Goal: Task Accomplishment & Management: Use online tool/utility

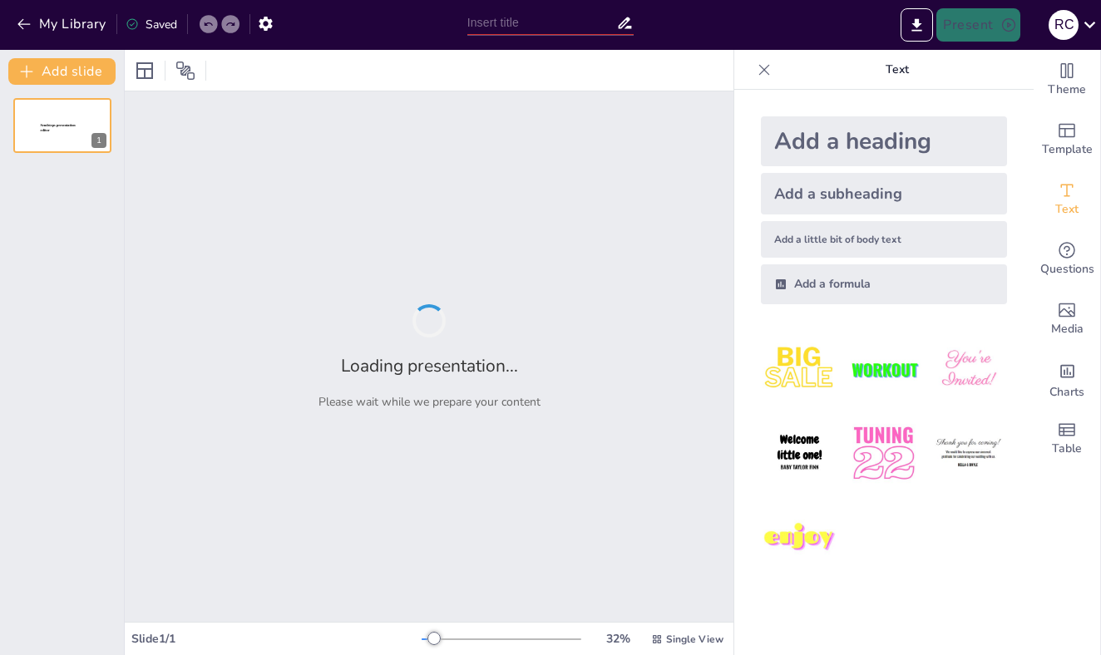
type input "Biochemic Tissue Salts: Unraveling Their Role in Acute Cardiovascular Disorders"
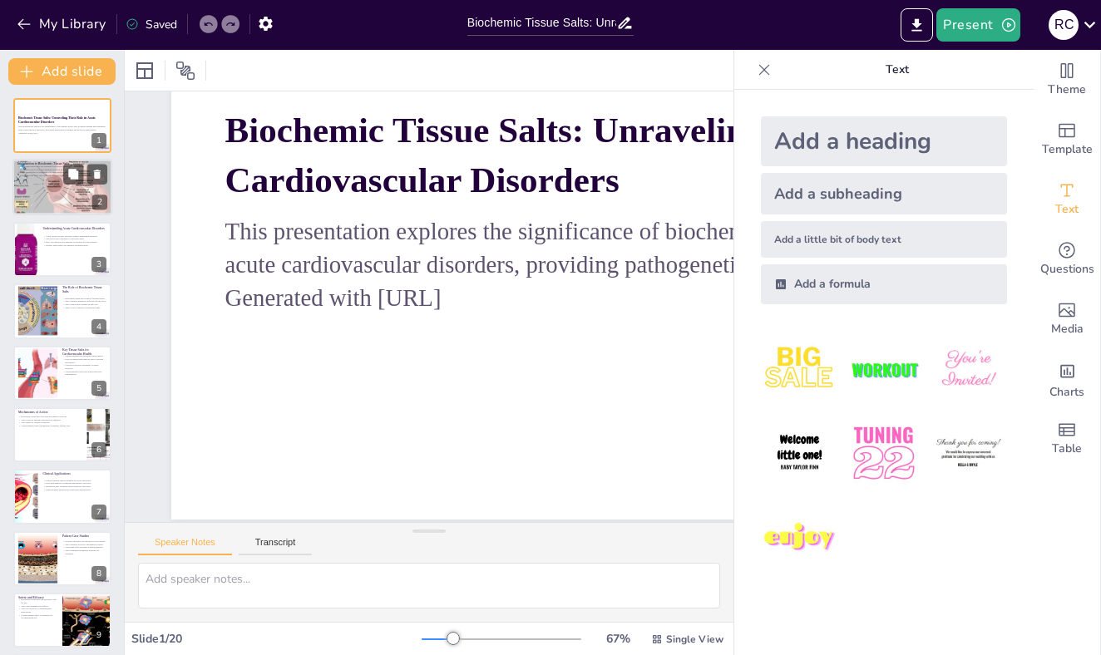
click at [62, 177] on p "Understanding these salts is crucial for practitioners and patients." at bounding box center [62, 176] width 90 height 3
type textarea "Biochemic tissue salts are integral to cellular function, as they provide the n…"
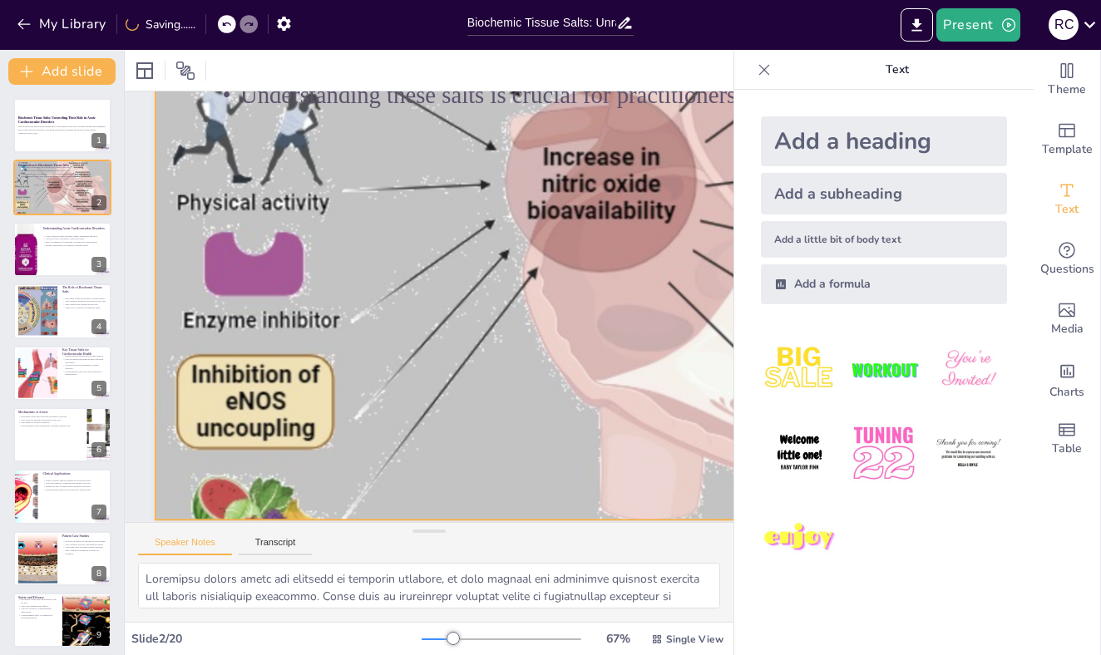
scroll to position [0, 67]
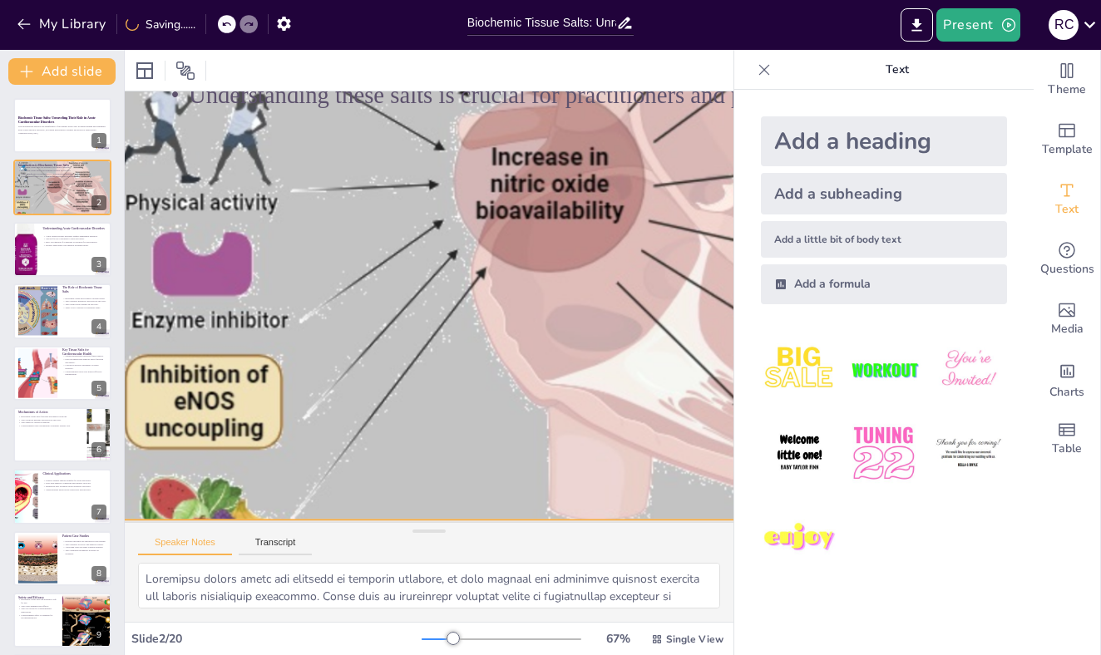
click at [369, 299] on div at bounding box center [656, 264] width 1208 height 958
click at [267, 131] on div at bounding box center [659, 288] width 1254 height 1046
click at [52, 126] on p "This presentation explores the significance of biochemic tissue salts in unders…" at bounding box center [62, 129] width 90 height 6
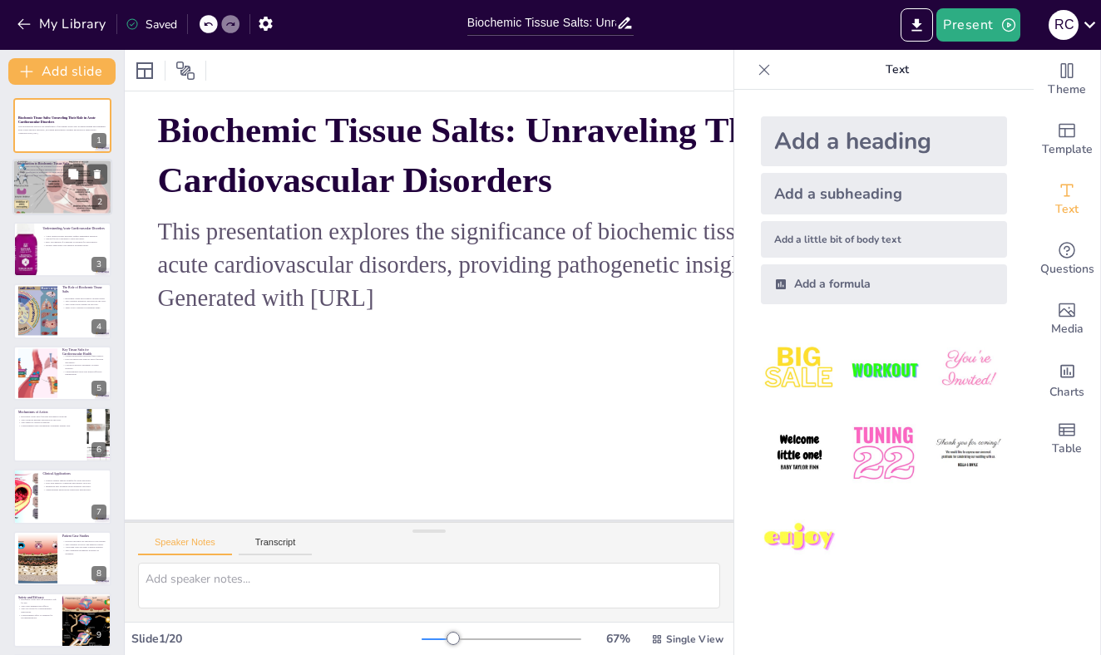
click at [62, 195] on div at bounding box center [62, 187] width 100 height 70
type textarea "Biochemic tissue salts are integral to cellular function, as they provide the n…"
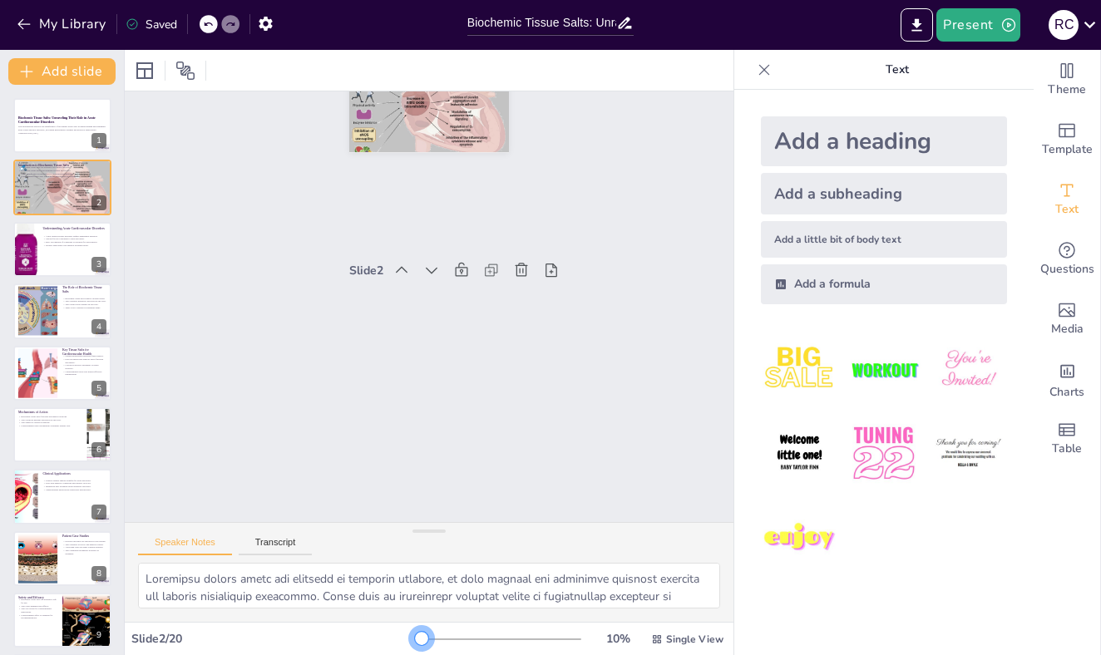
scroll to position [0, 0]
drag, startPoint x: 458, startPoint y: 636, endPoint x: 386, endPoint y: 632, distance: 72.4
click at [386, 631] on div "Slide 2 / 20 10 % Single View" at bounding box center [429, 639] width 609 height 27
click at [435, 636] on div at bounding box center [502, 639] width 160 height 13
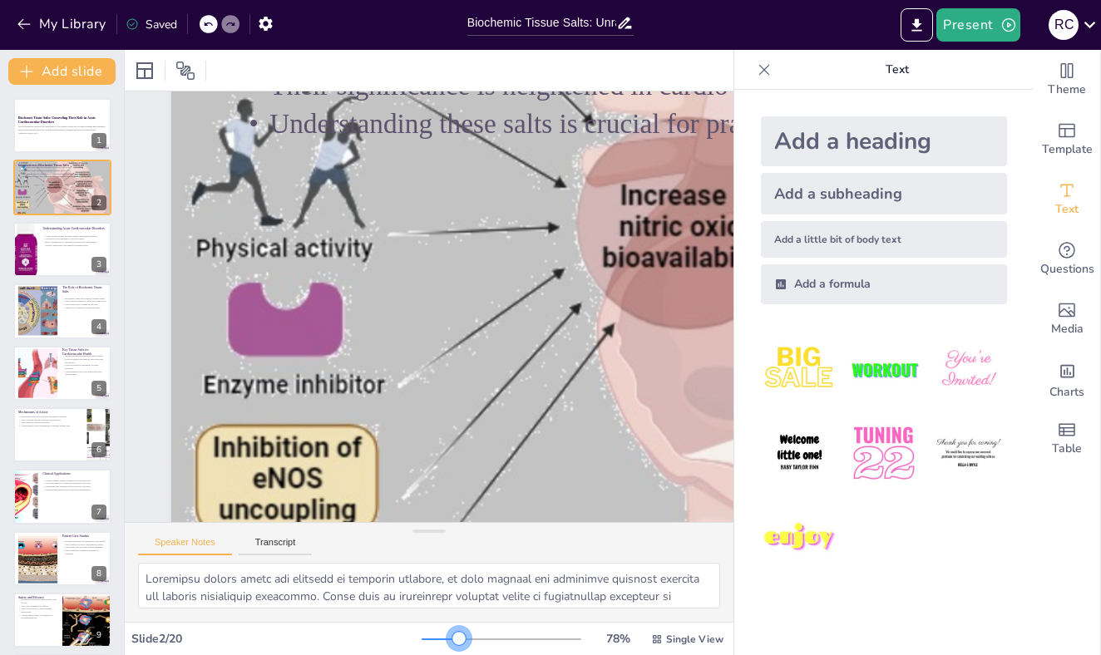
click at [461, 636] on div at bounding box center [502, 639] width 160 height 13
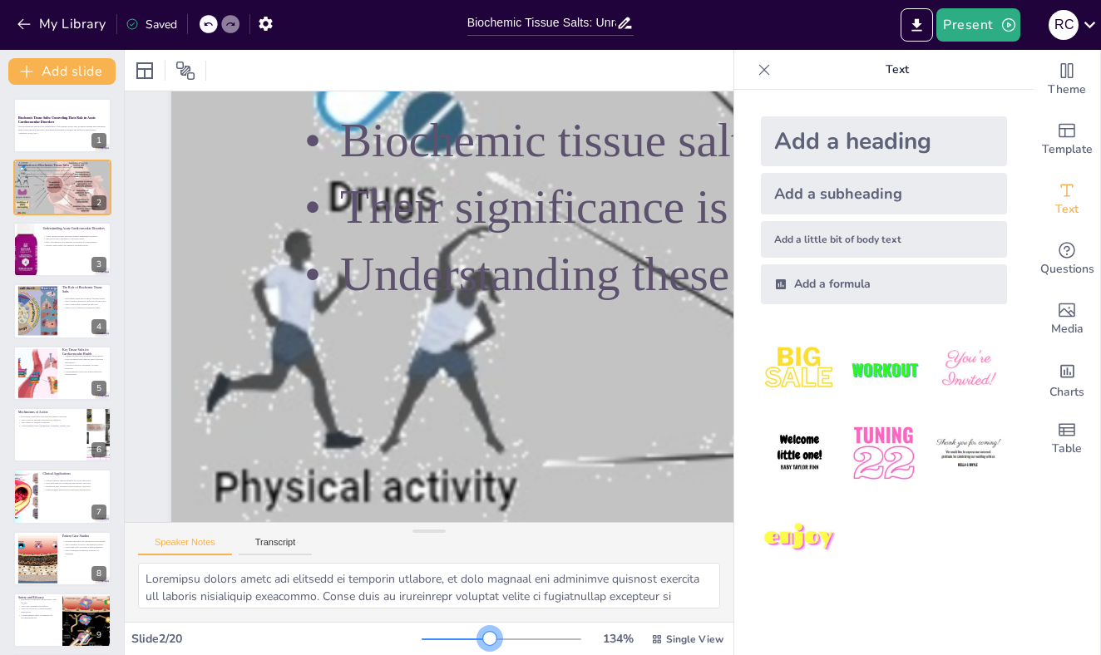
click at [492, 639] on div at bounding box center [502, 639] width 160 height 13
click at [437, 641] on div at bounding box center [502, 639] width 160 height 13
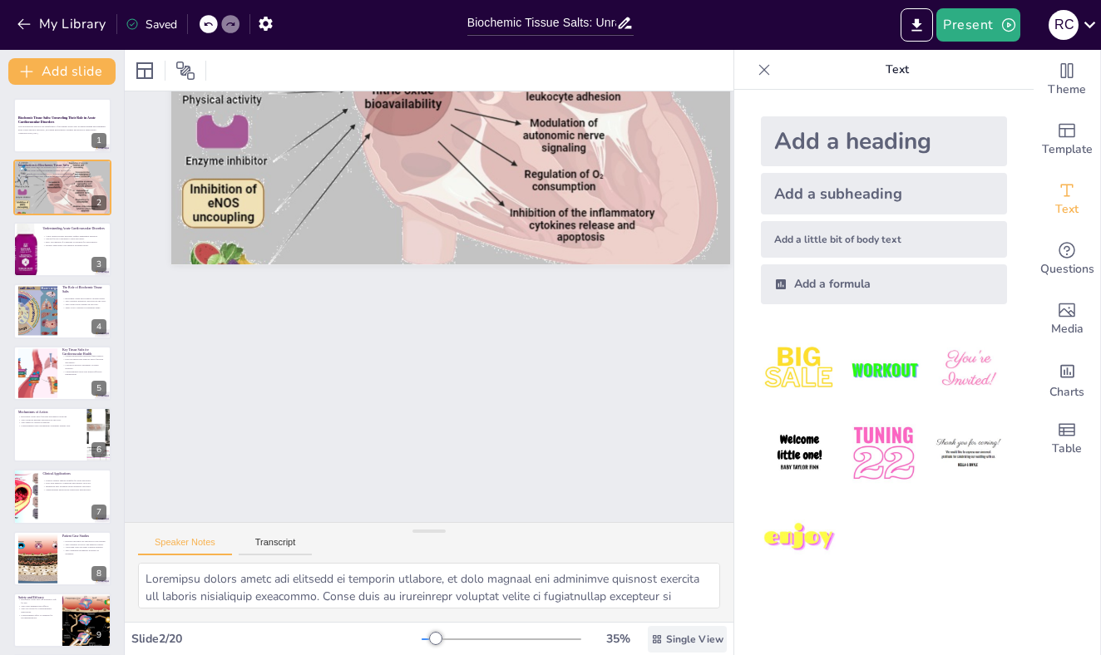
click at [680, 637] on span "Single View" at bounding box center [694, 639] width 57 height 13
click at [618, 637] on div "35 %" at bounding box center [618, 639] width 40 height 16
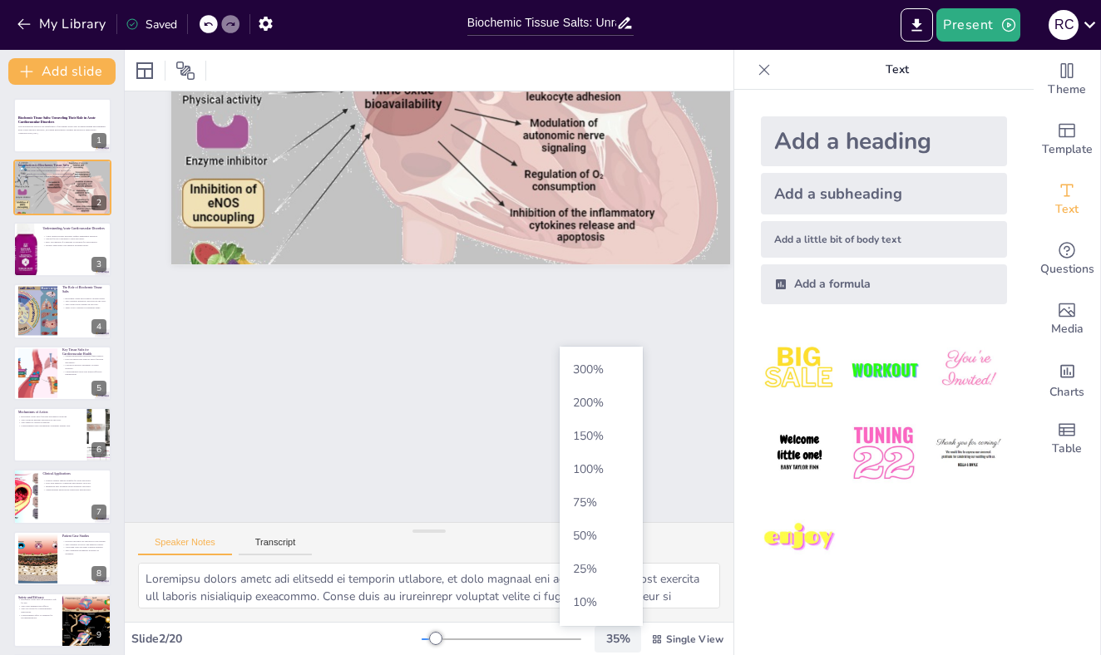
click at [618, 637] on div "35 %" at bounding box center [618, 639] width 40 height 16
click at [600, 529] on span "50 %" at bounding box center [601, 536] width 70 height 16
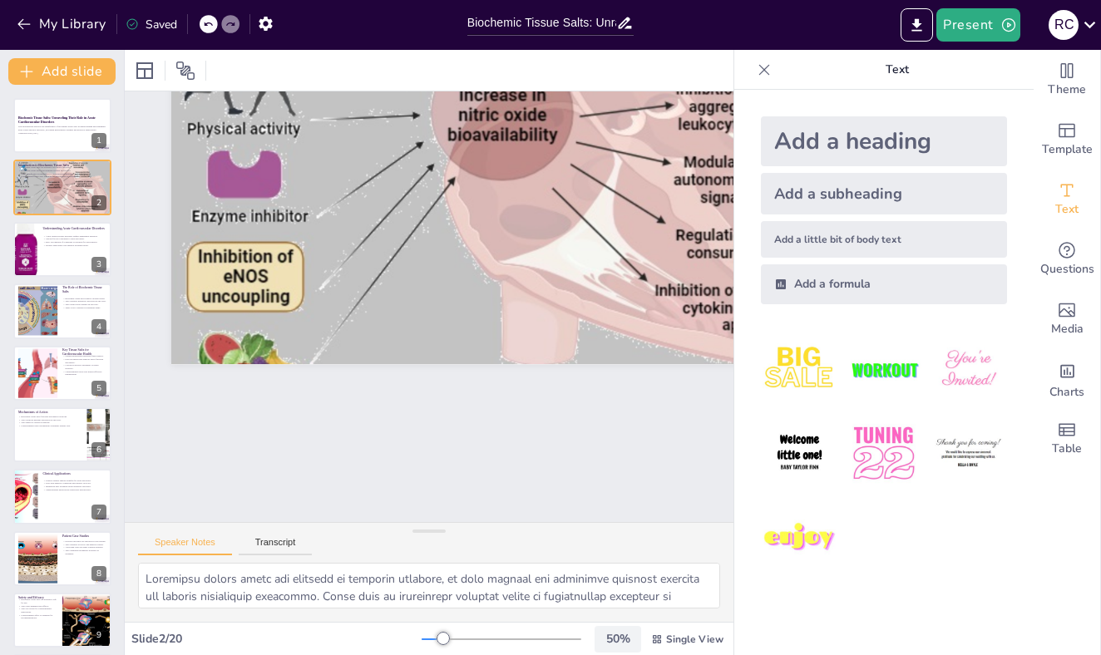
click at [609, 633] on div "50 %" at bounding box center [618, 639] width 40 height 16
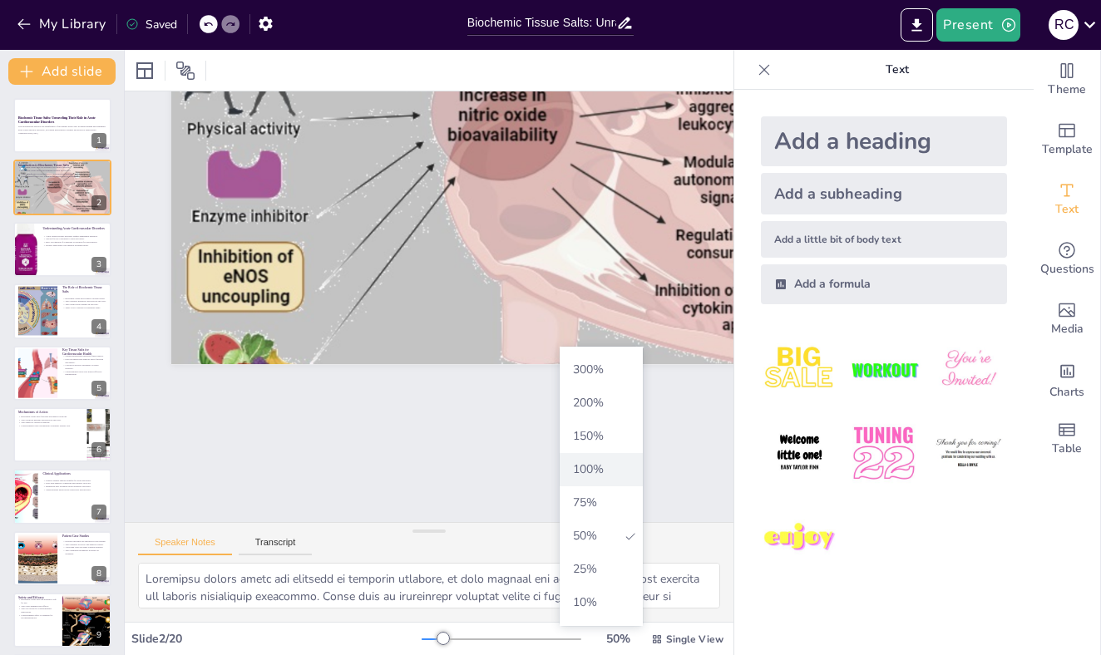
click at [580, 462] on span "100 %" at bounding box center [601, 470] width 70 height 16
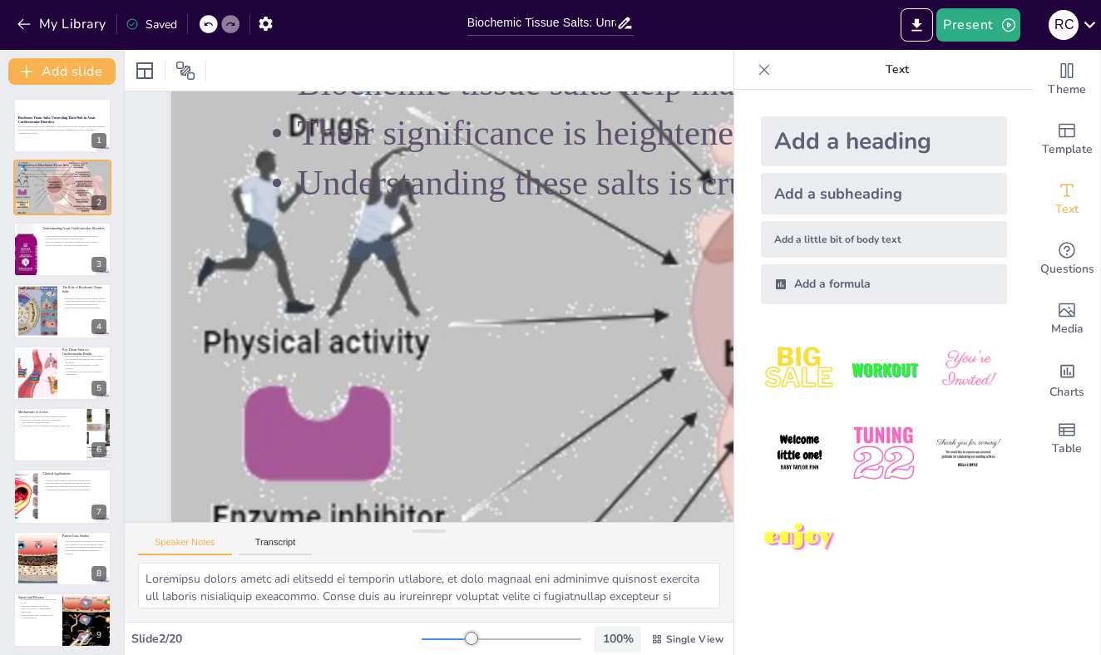
click at [621, 640] on div "100 %" at bounding box center [618, 639] width 40 height 16
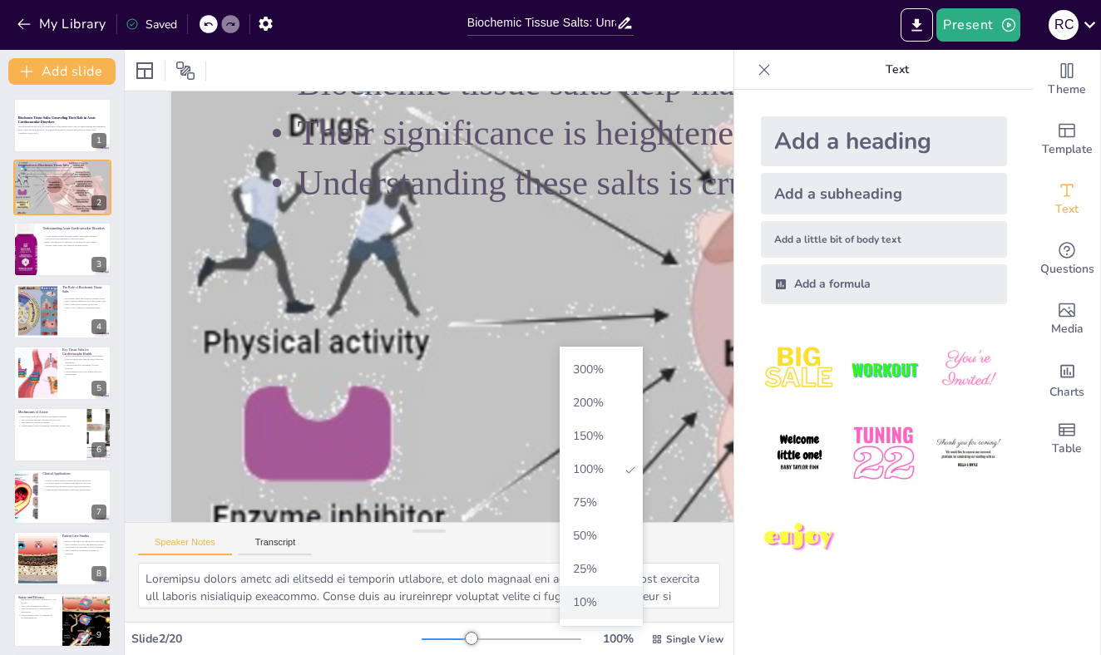
click at [601, 601] on span "10 %" at bounding box center [601, 603] width 70 height 16
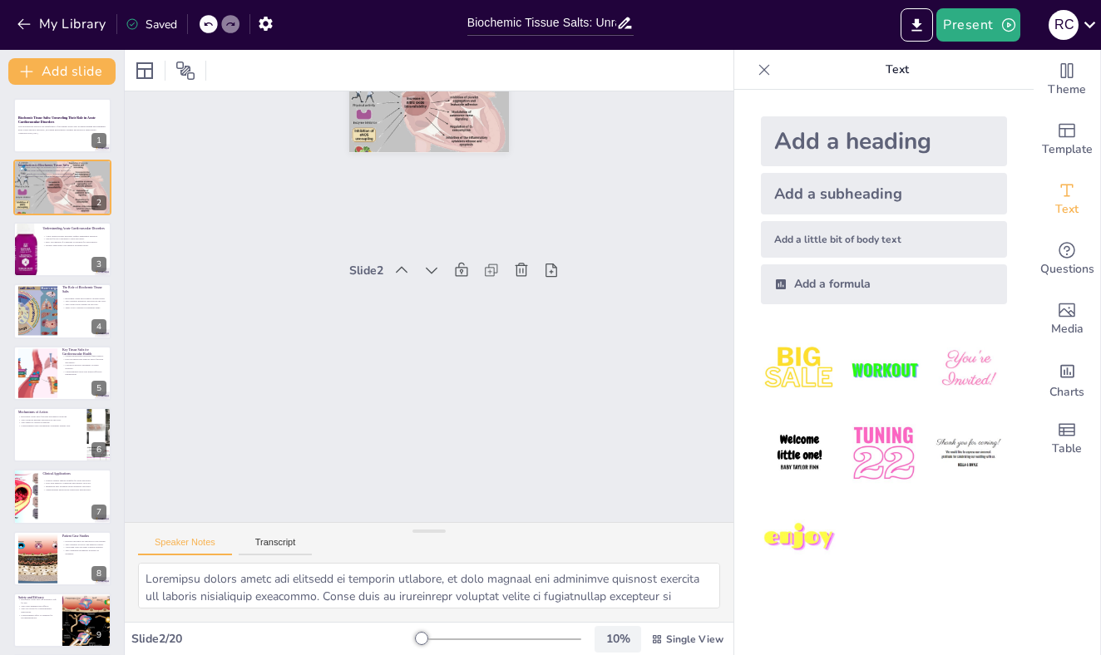
click at [617, 636] on div "10 %" at bounding box center [618, 639] width 40 height 16
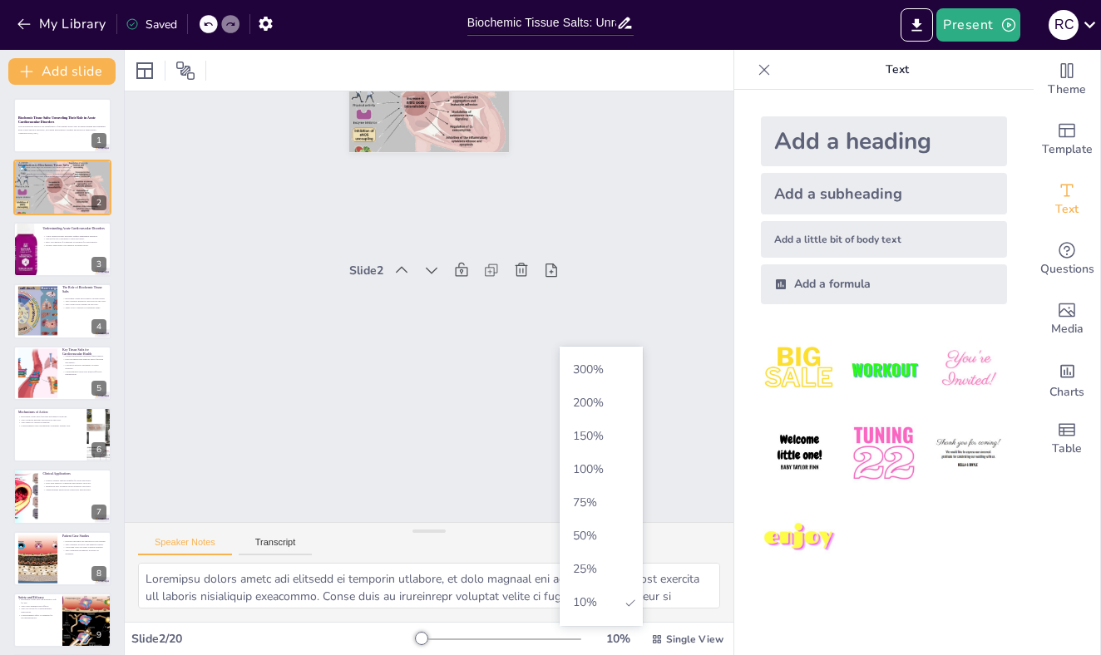
click at [200, 190] on div "Slide 1 Biochemic Tissue Salts: Unraveling Their Role in Acute Cardiovascular D…" at bounding box center [429, 306] width 685 height 548
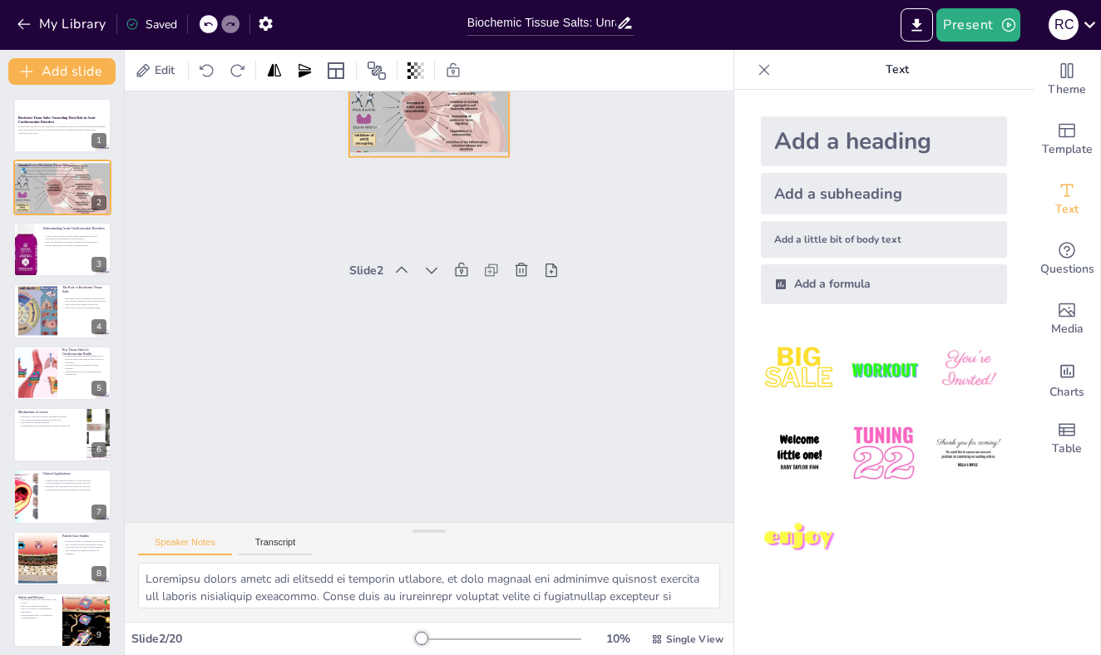
drag, startPoint x: 383, startPoint y: 138, endPoint x: 383, endPoint y: 147, distance: 9.2
click at [383, 147] on div at bounding box center [470, 116] width 180 height 142
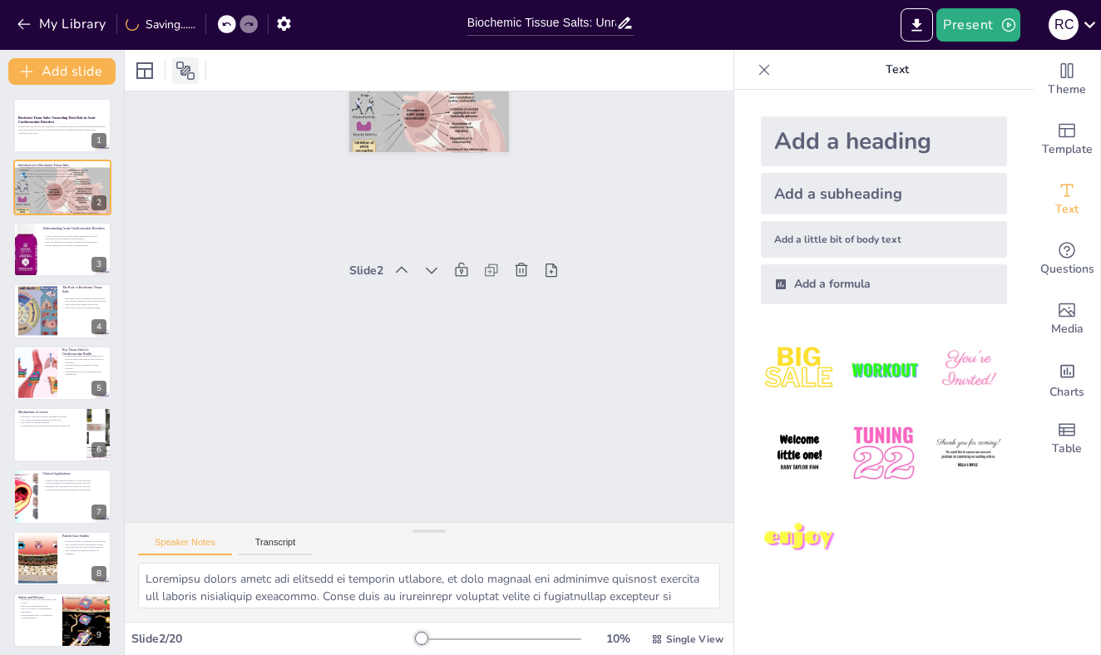
click at [181, 62] on icon at bounding box center [185, 71] width 18 height 18
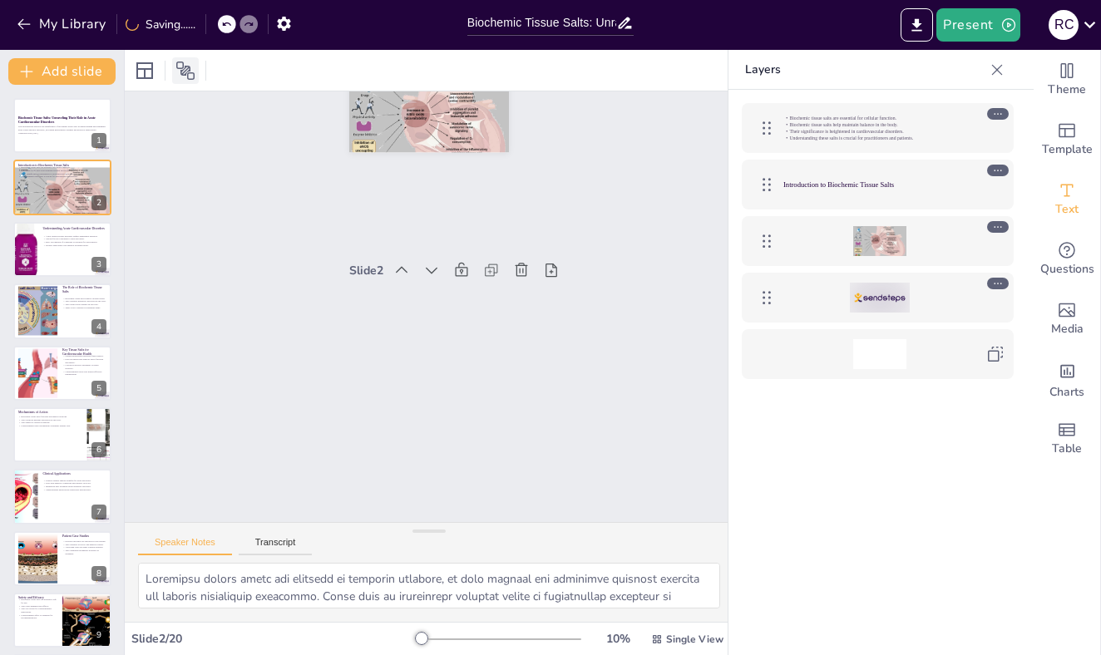
click at [182, 62] on icon at bounding box center [185, 71] width 18 height 18
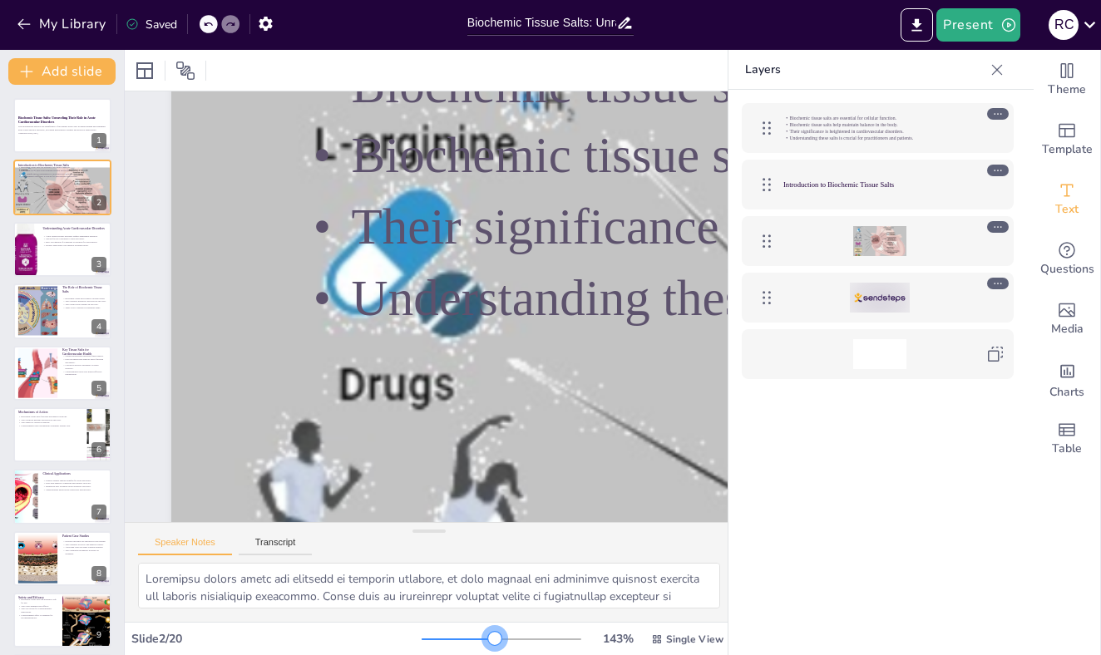
click at [497, 634] on div at bounding box center [502, 639] width 160 height 13
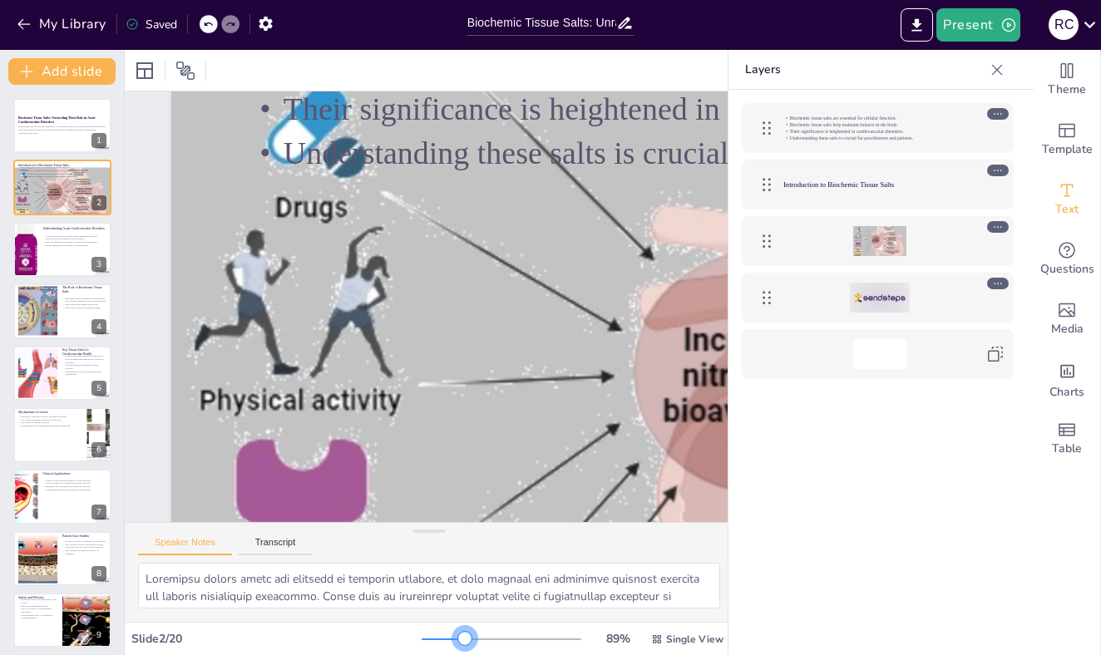
click at [465, 639] on div at bounding box center [443, 640] width 43 height 2
click at [429, 630] on div "89 % Single View" at bounding box center [574, 639] width 305 height 27
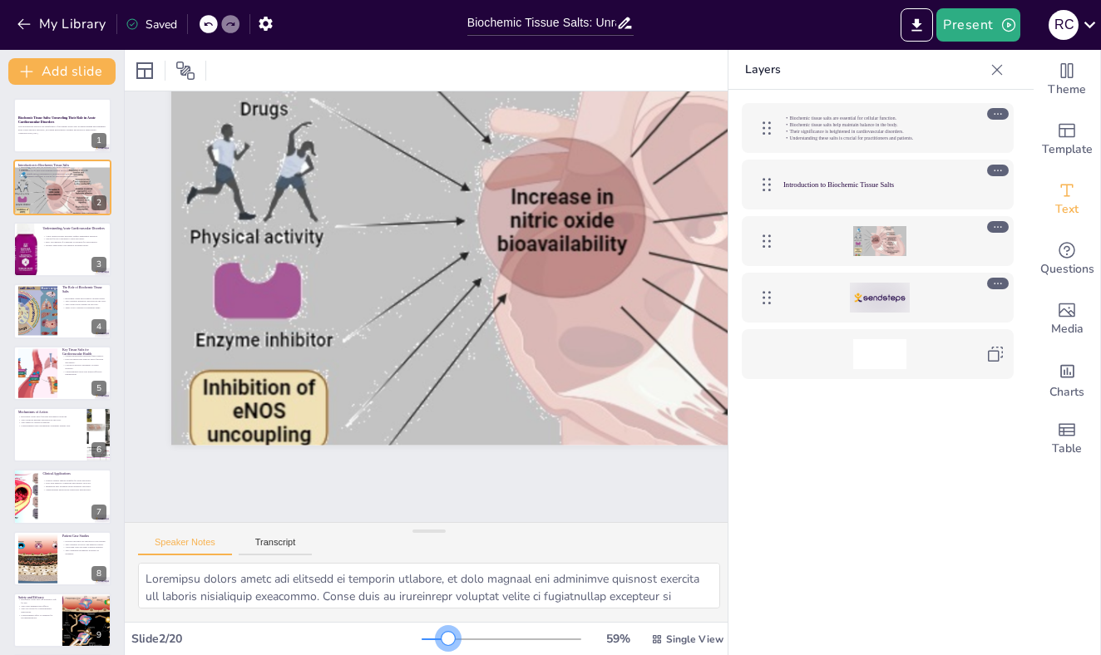
click at [450, 637] on div at bounding box center [502, 639] width 160 height 13
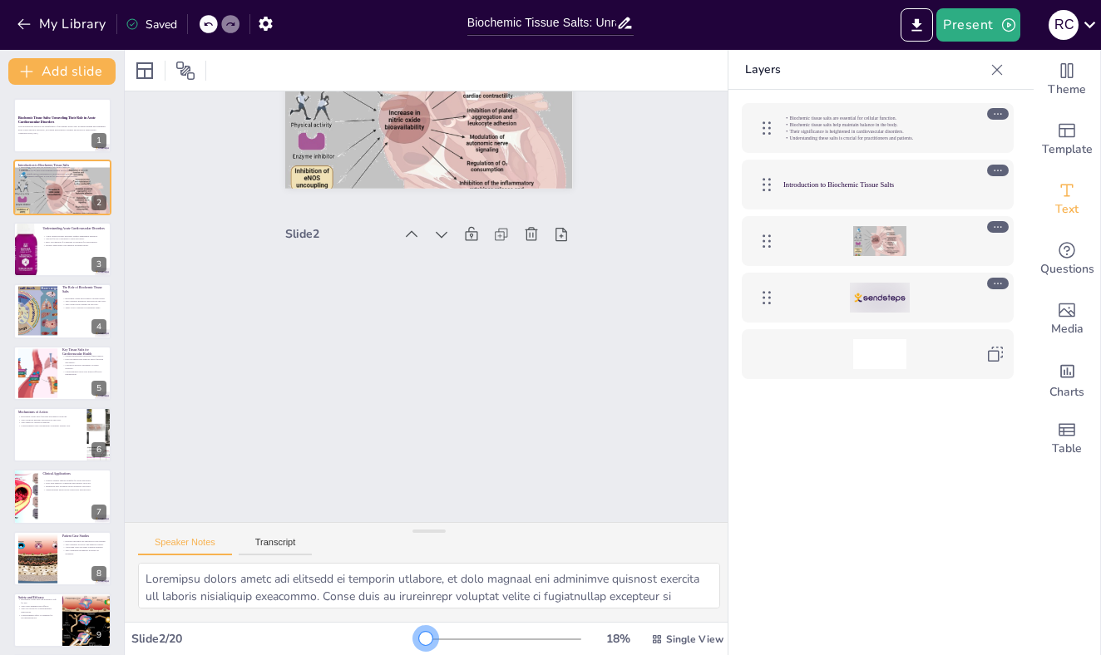
drag, startPoint x: 448, startPoint y: 636, endPoint x: 426, endPoint y: 641, distance: 23.0
click at [426, 641] on div at bounding box center [425, 638] width 13 height 13
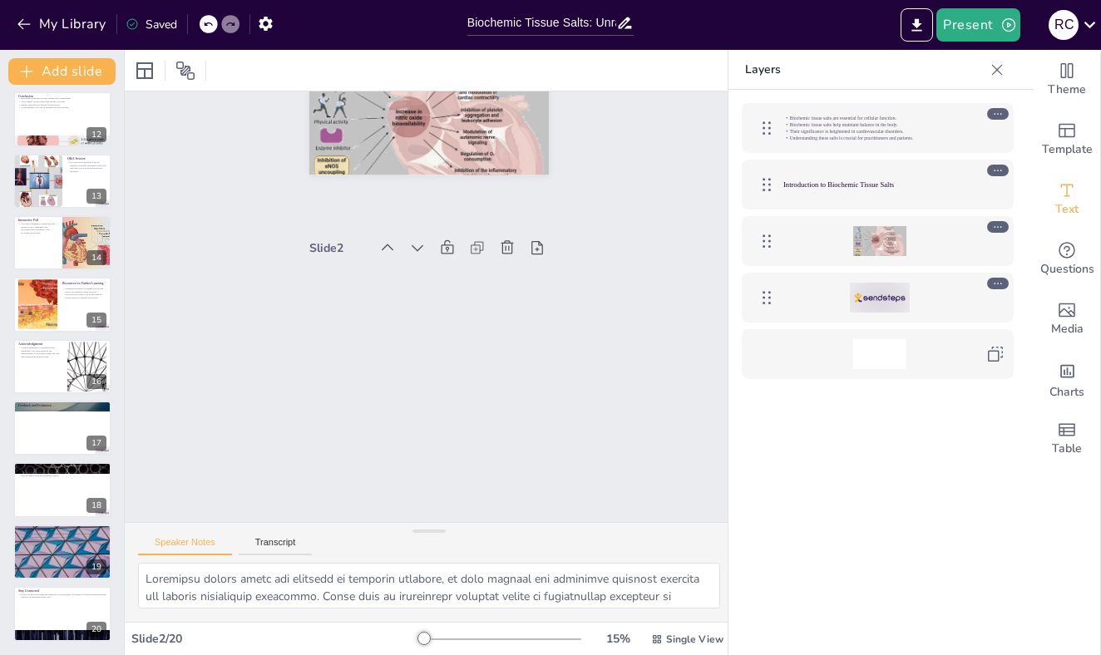
scroll to position [687, 0]
click at [52, 561] on div at bounding box center [62, 552] width 100 height 57
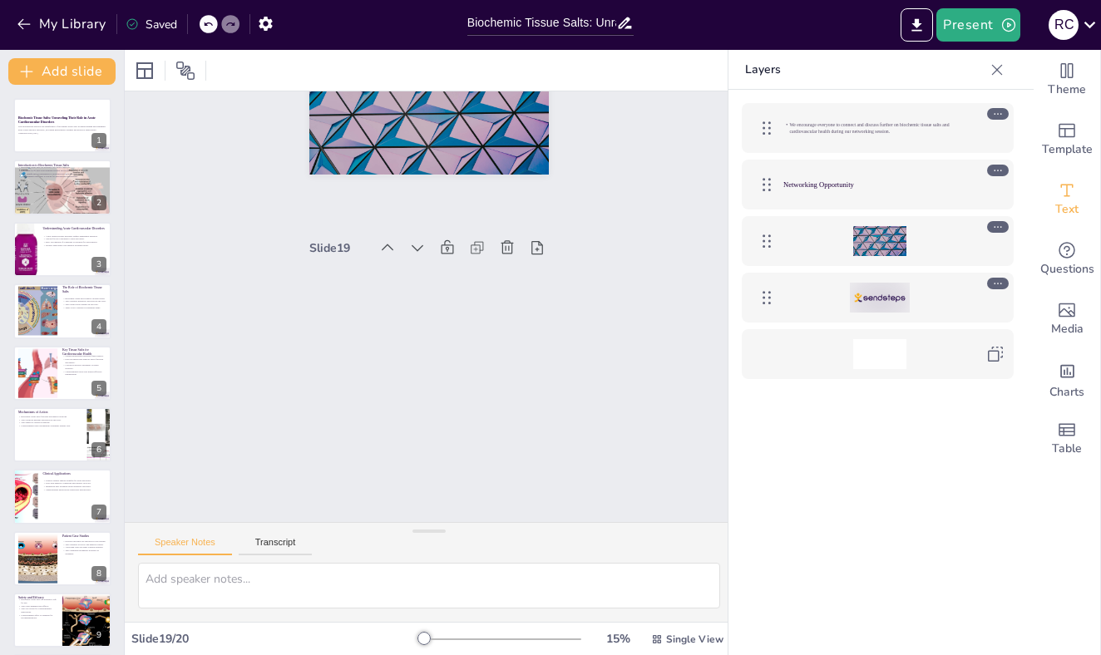
scroll to position [0, 0]
click at [62, 112] on div at bounding box center [62, 125] width 100 height 57
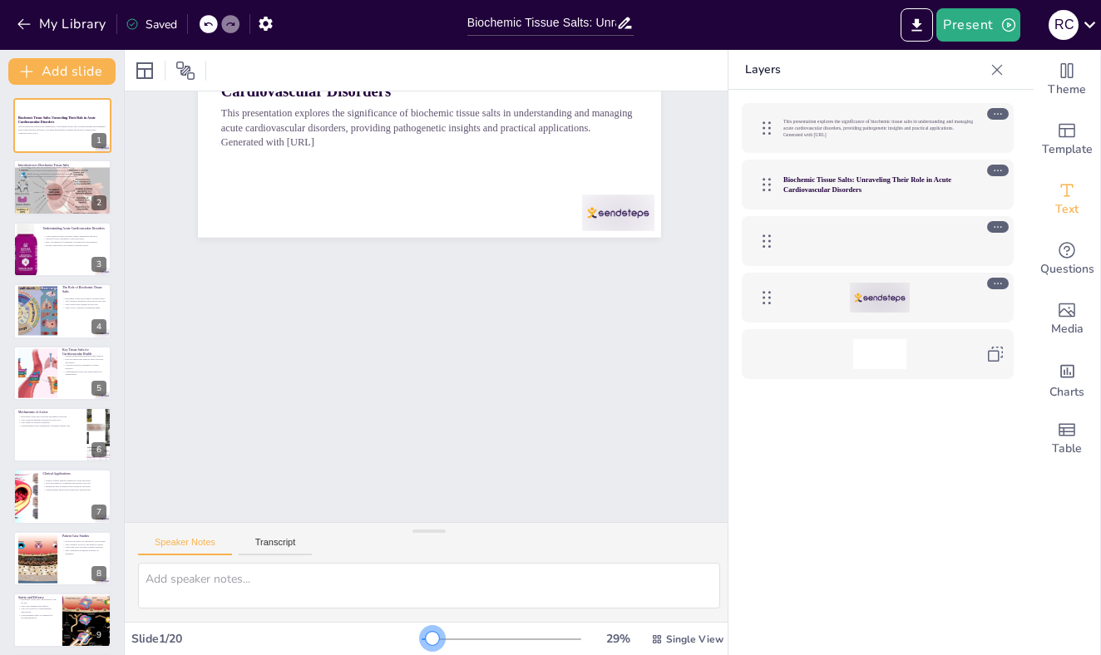
click at [433, 636] on div at bounding box center [502, 639] width 160 height 13
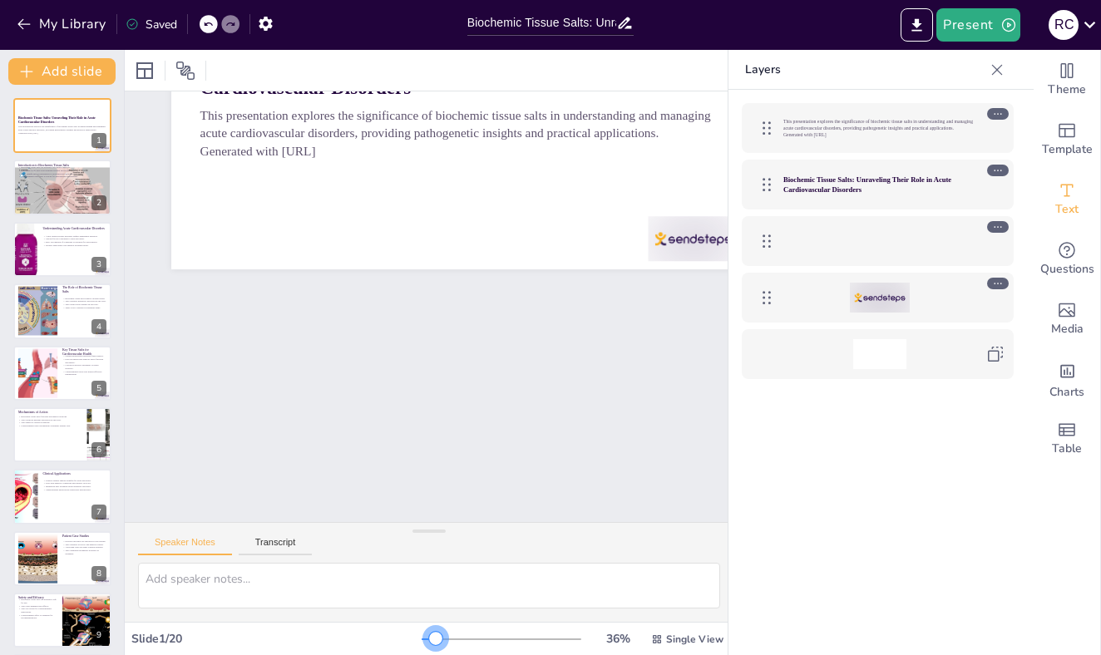
click at [438, 636] on div at bounding box center [435, 638] width 13 height 13
click at [445, 638] on div at bounding box center [502, 639] width 160 height 13
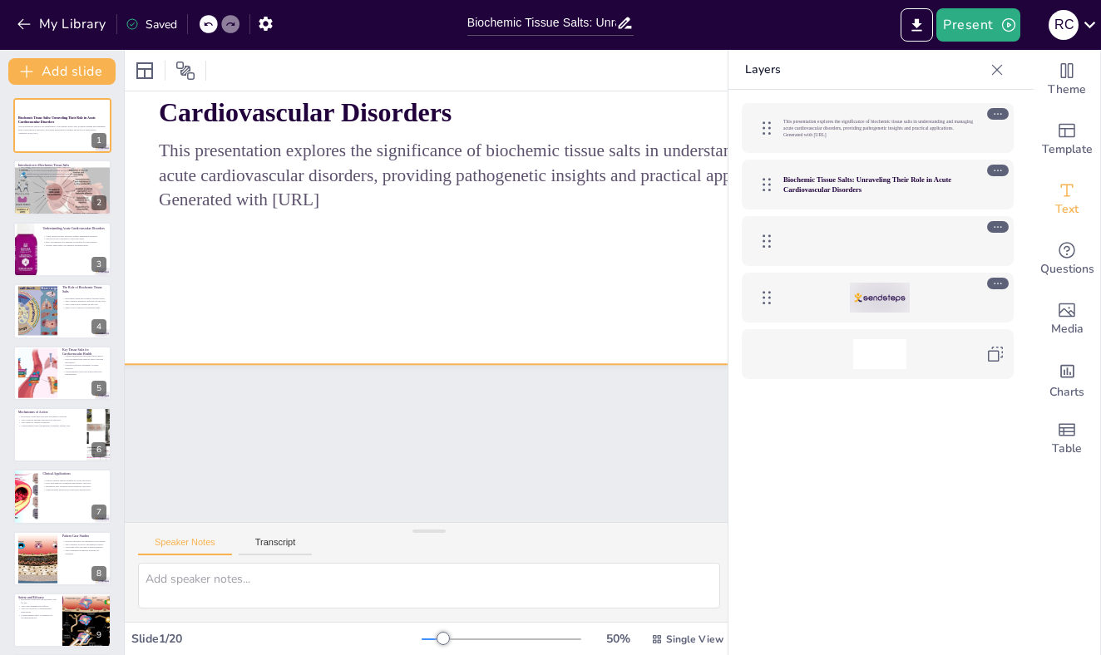
scroll to position [0, 62]
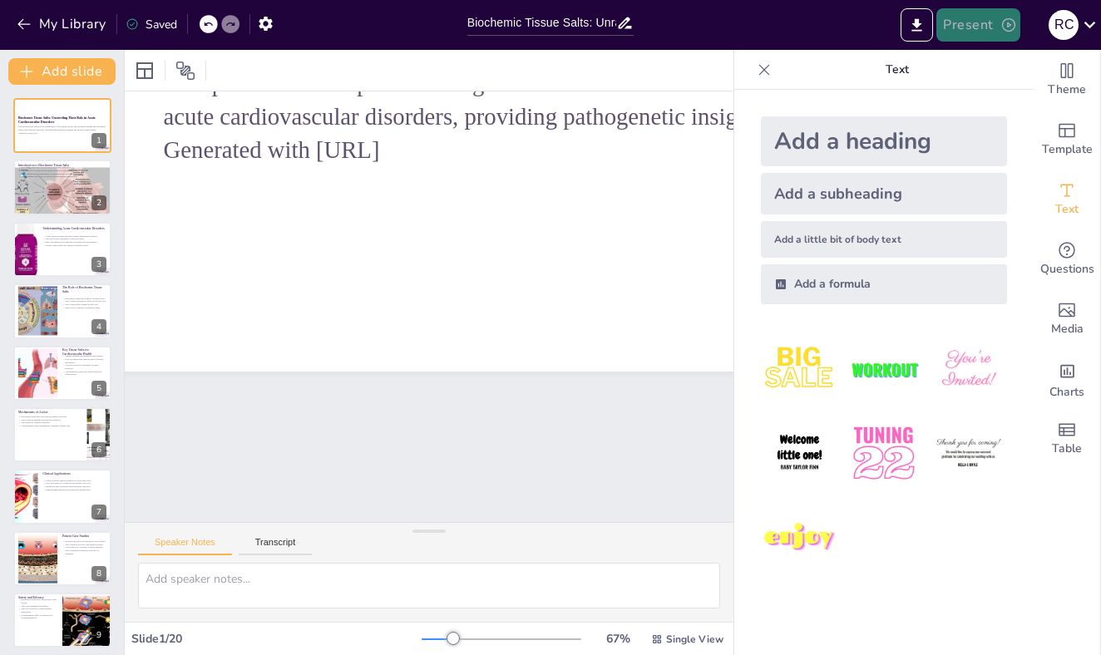
click at [961, 27] on button "Present" at bounding box center [978, 24] width 83 height 33
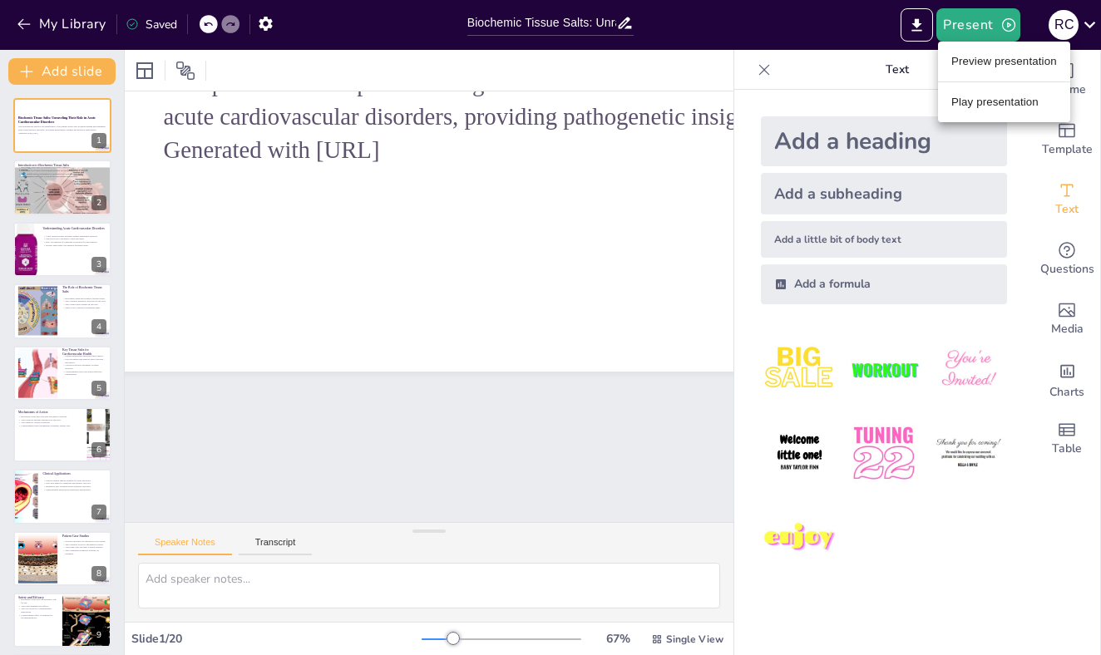
click at [990, 60] on li "Preview presentation" at bounding box center [1004, 61] width 132 height 27
